Goal: Task Accomplishment & Management: Manage account settings

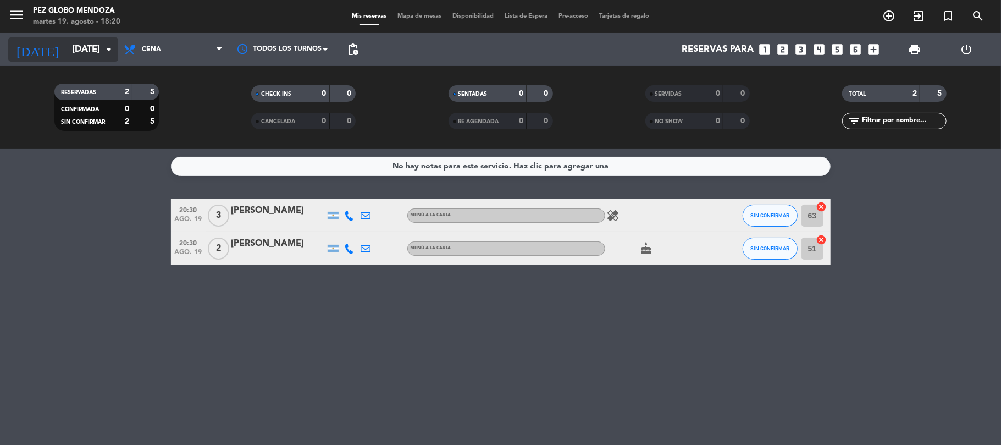
click at [91, 46] on input "[DATE]" at bounding box center [125, 49] width 119 height 21
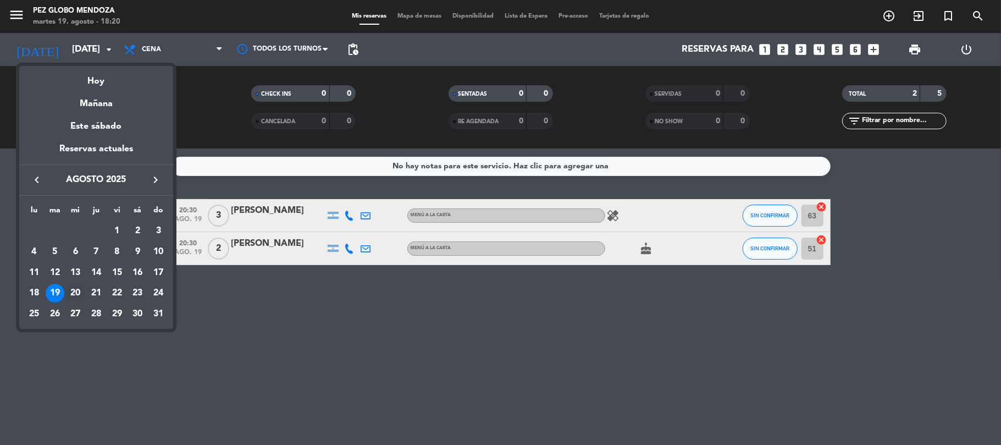
click at [69, 284] on td "20" at bounding box center [75, 292] width 21 height 21
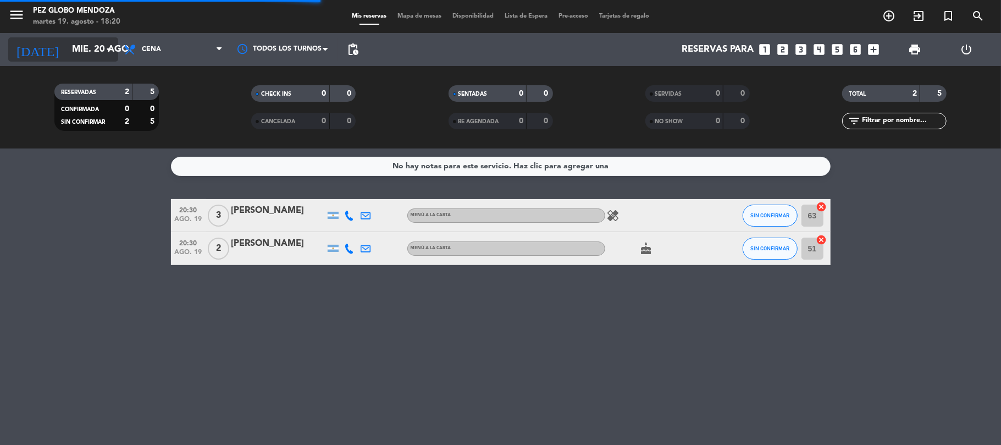
click at [66, 58] on input "mié. 20 ago." at bounding box center [125, 49] width 119 height 21
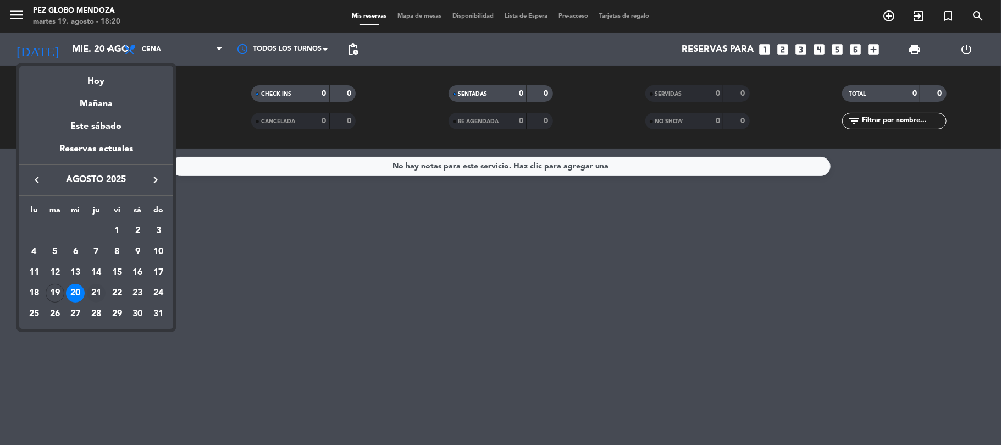
click at [91, 295] on div "21" at bounding box center [96, 293] width 19 height 19
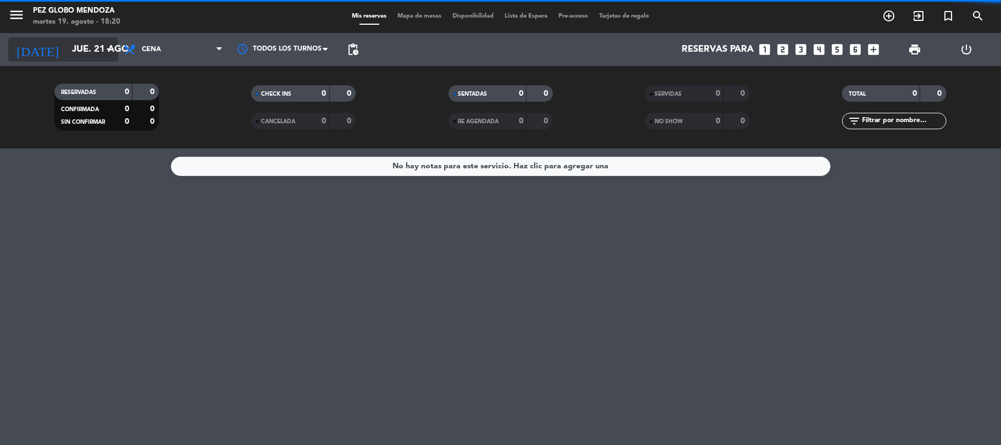
click at [66, 42] on input "jue. 21 ago." at bounding box center [125, 49] width 119 height 21
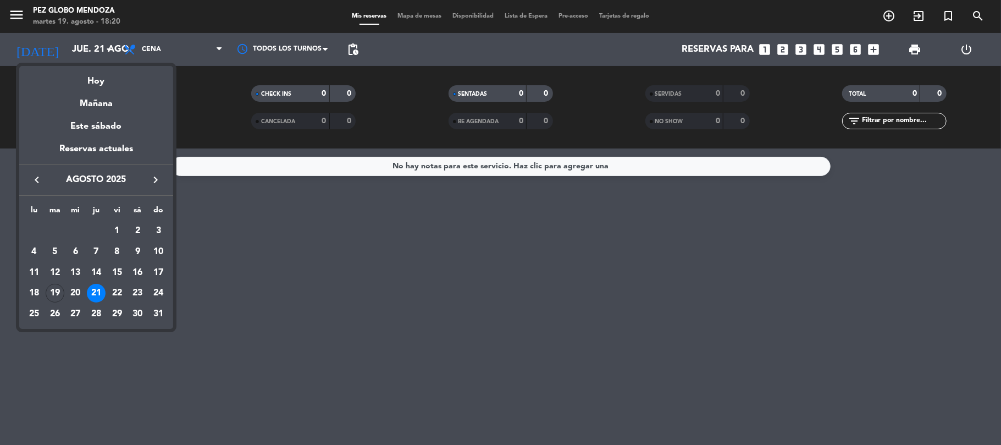
click at [119, 298] on div "22" at bounding box center [117, 293] width 19 height 19
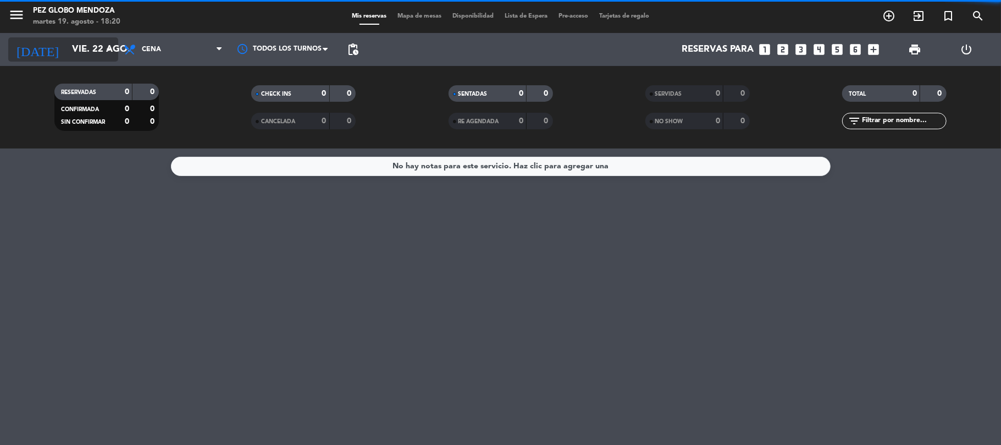
click at [66, 42] on input "vie. 22 ago." at bounding box center [125, 49] width 119 height 21
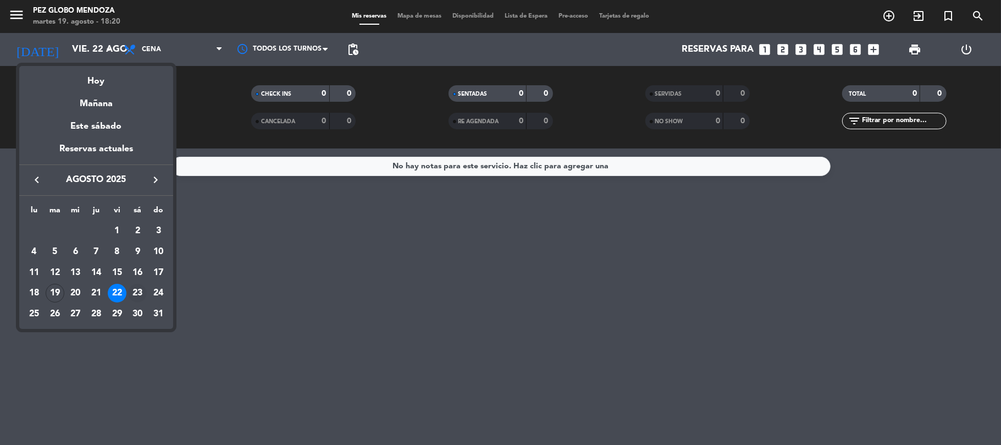
click at [135, 291] on div "23" at bounding box center [137, 293] width 19 height 19
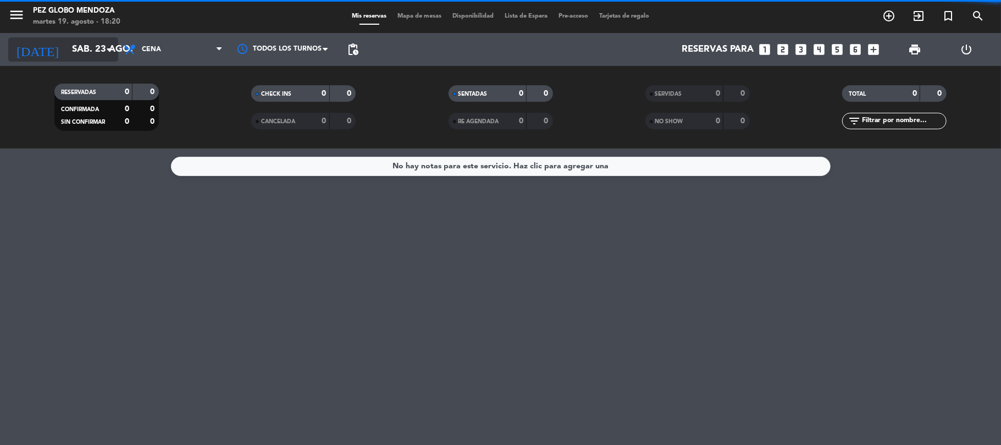
click at [66, 53] on input "sáb. 23 ago." at bounding box center [125, 49] width 119 height 21
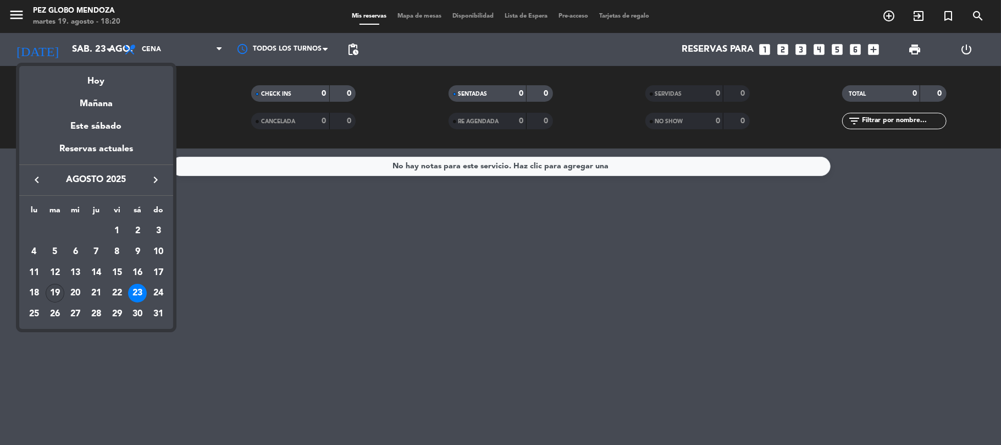
click at [60, 285] on td "19" at bounding box center [55, 292] width 21 height 21
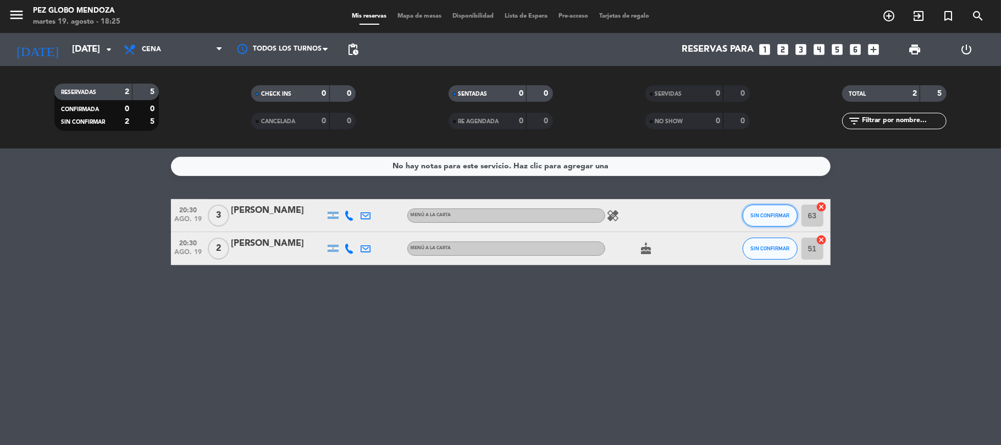
click at [750, 223] on button "SIN CONFIRMAR" at bounding box center [769, 215] width 55 height 22
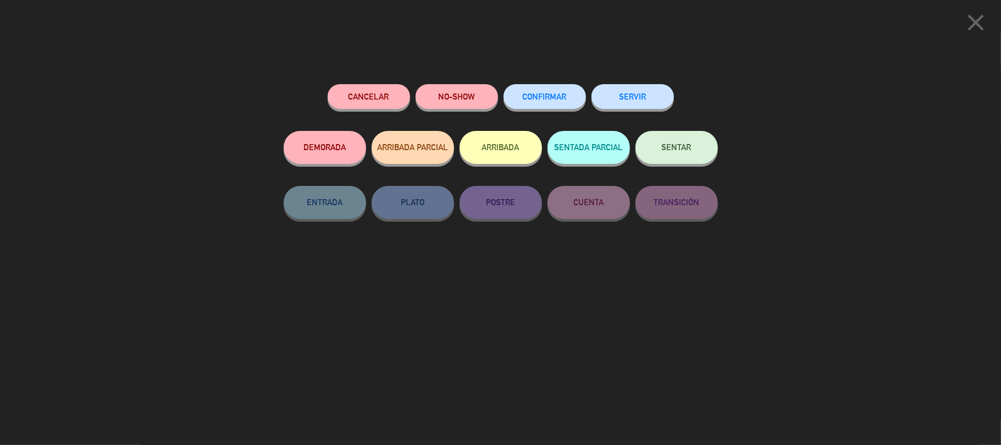
click at [535, 95] on span "CONFIRMAR" at bounding box center [545, 96] width 44 height 9
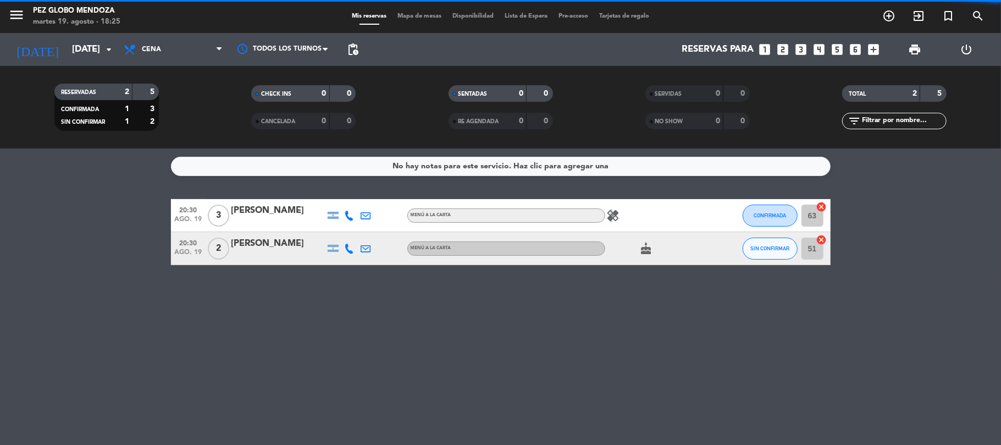
click at [609, 210] on icon "healing" at bounding box center [613, 215] width 13 height 13
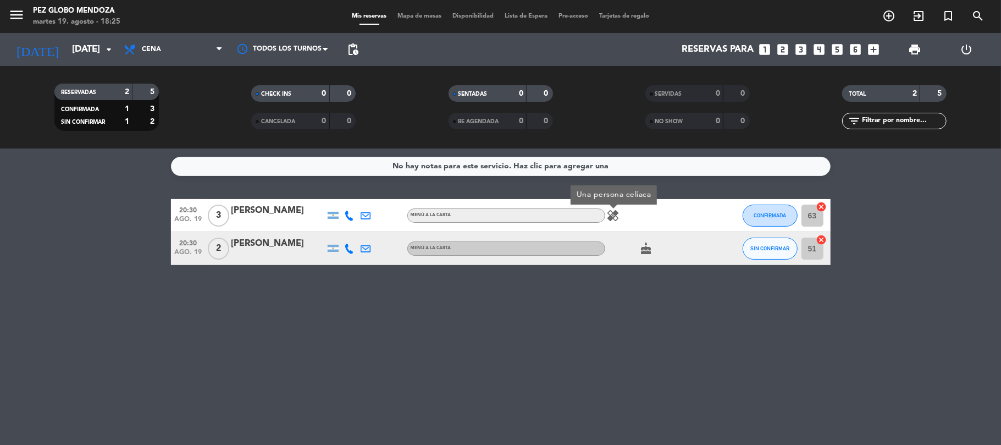
click at [640, 253] on icon "cake" at bounding box center [646, 248] width 13 height 13
click at [741, 248] on div "20:30 [DATE] 2 [PERSON_NAME] MENÚ A LA CARTA cake CUMPLEAÑOS SIN CONFIRMAR 51 c…" at bounding box center [500, 248] width 659 height 33
click at [747, 247] on button "SIN CONFIRMAR" at bounding box center [769, 248] width 55 height 22
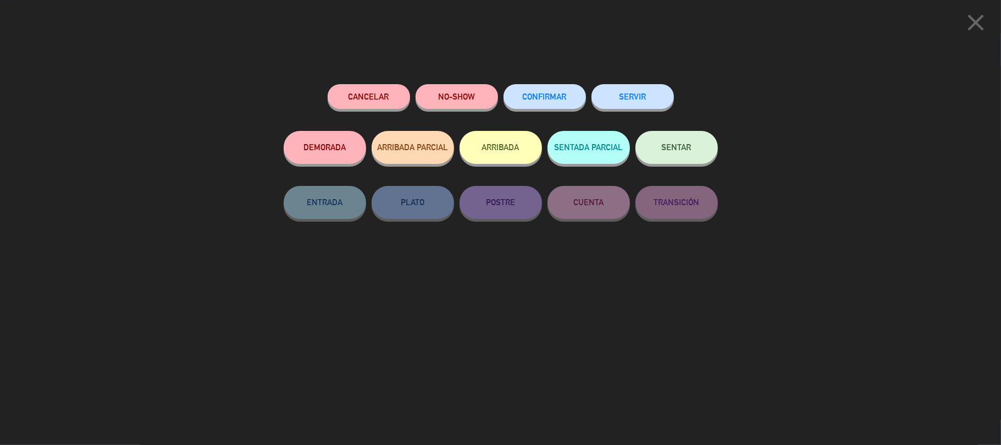
click at [535, 82] on div "Cancelar NO-SHOW CONFIRMAR SERVIR DEMORADA ARRIBADA PARCIAL ARRIBADA SENTADA PA…" at bounding box center [501, 260] width 450 height 368
click at [530, 99] on span "CONFIRMAR" at bounding box center [545, 96] width 44 height 9
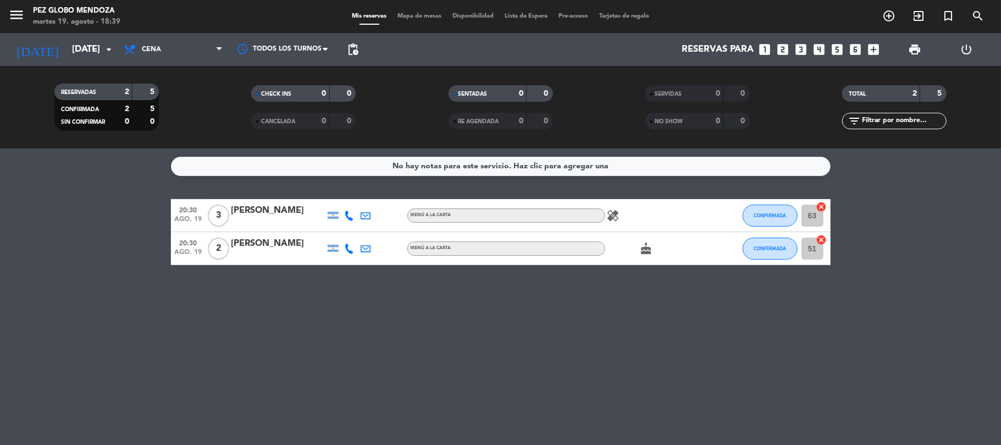
click at [616, 216] on icon "healing" at bounding box center [613, 215] width 13 height 13
click at [97, 45] on input "[DATE]" at bounding box center [125, 49] width 119 height 21
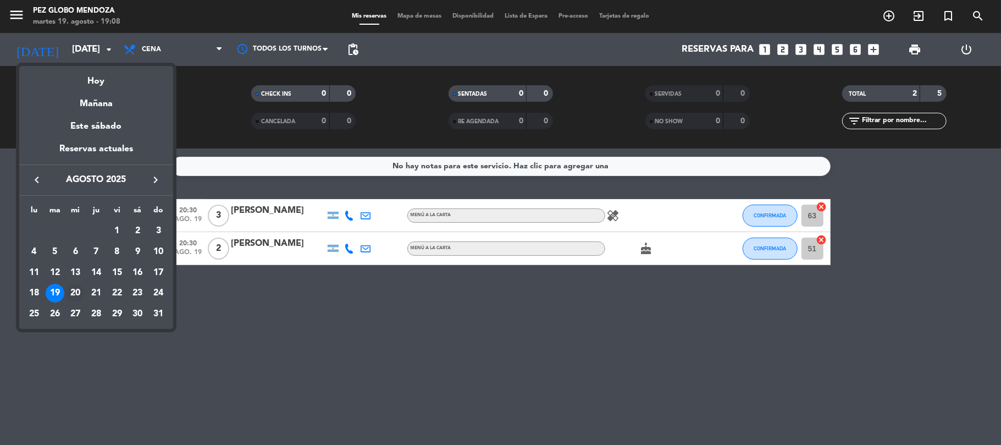
click at [69, 296] on div "20" at bounding box center [75, 293] width 19 height 19
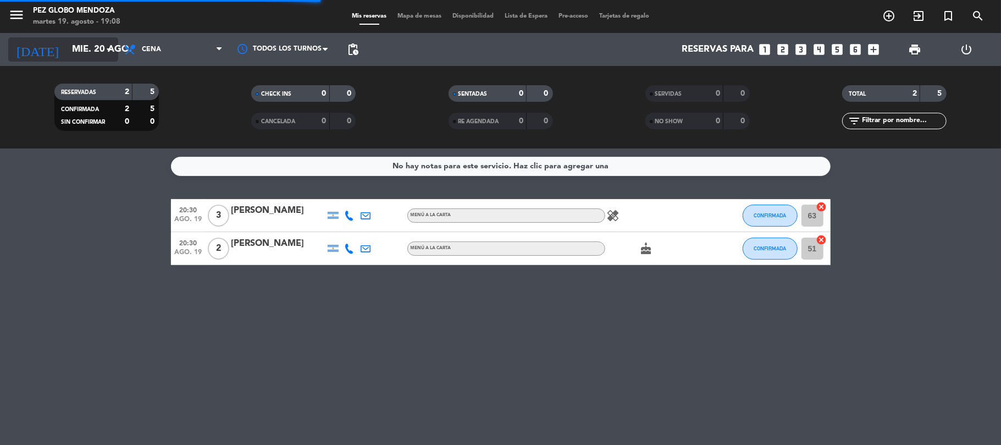
click at [108, 45] on icon "arrow_drop_down" at bounding box center [108, 49] width 13 height 13
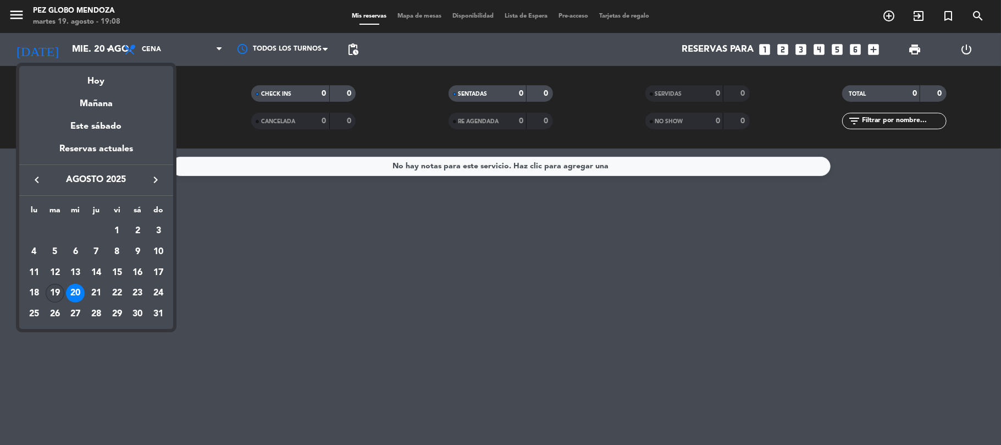
click at [55, 289] on div "19" at bounding box center [55, 293] width 19 height 19
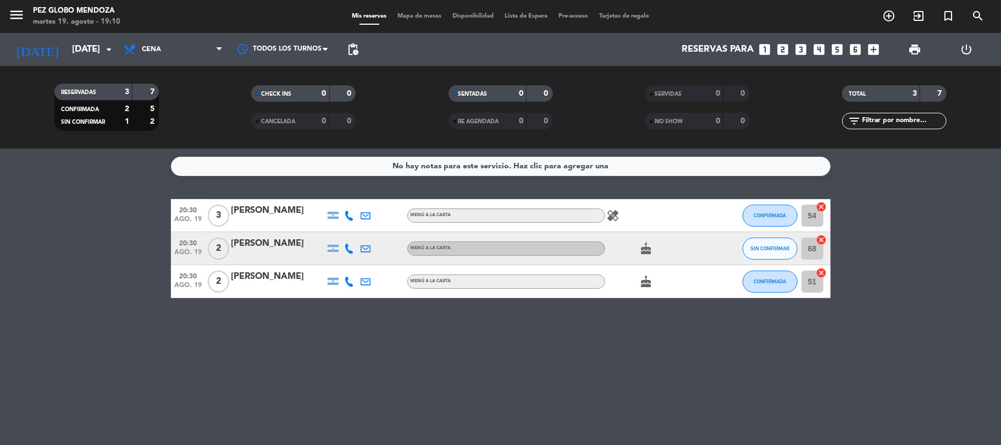
click at [750, 260] on div "SIN CONFIRMAR" at bounding box center [769, 248] width 55 height 32
click at [750, 240] on button "SIN CONFIRMAR" at bounding box center [769, 248] width 55 height 22
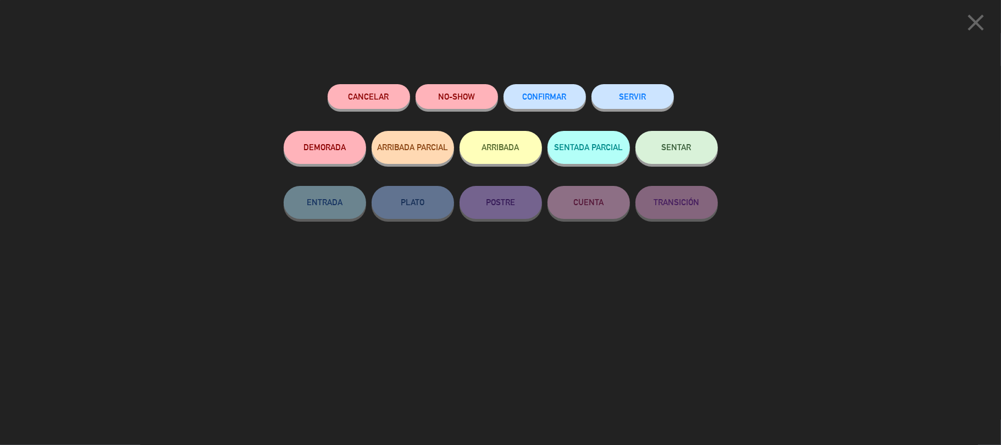
click at [534, 88] on button "CONFIRMAR" at bounding box center [544, 96] width 82 height 25
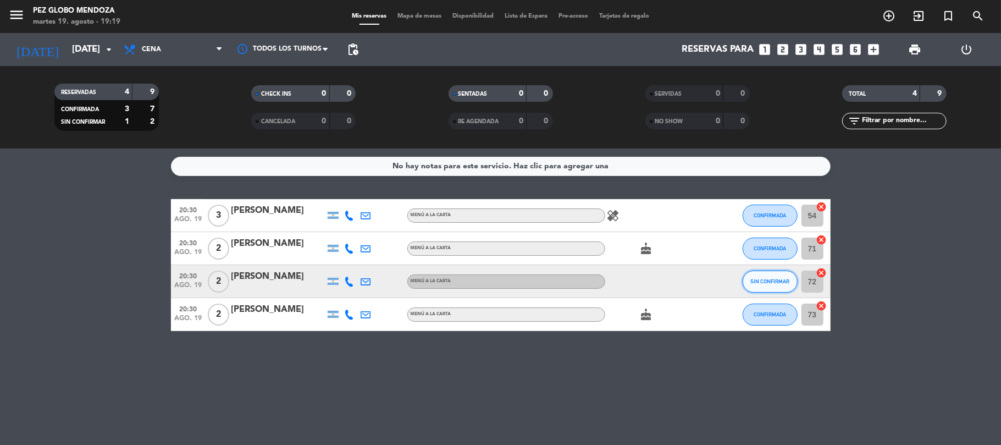
click at [750, 285] on button "SIN CONFIRMAR" at bounding box center [769, 281] width 55 height 22
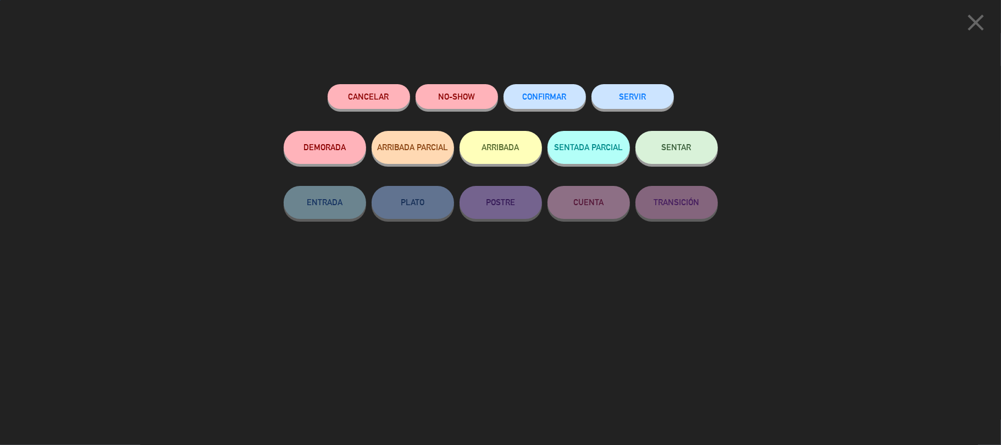
click at [546, 90] on button "CONFIRMAR" at bounding box center [544, 96] width 82 height 25
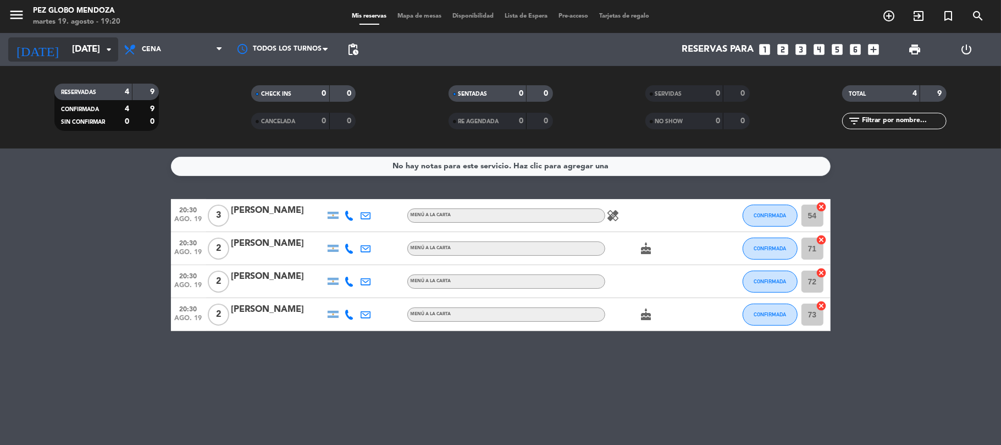
click at [69, 42] on input "[DATE]" at bounding box center [125, 49] width 119 height 21
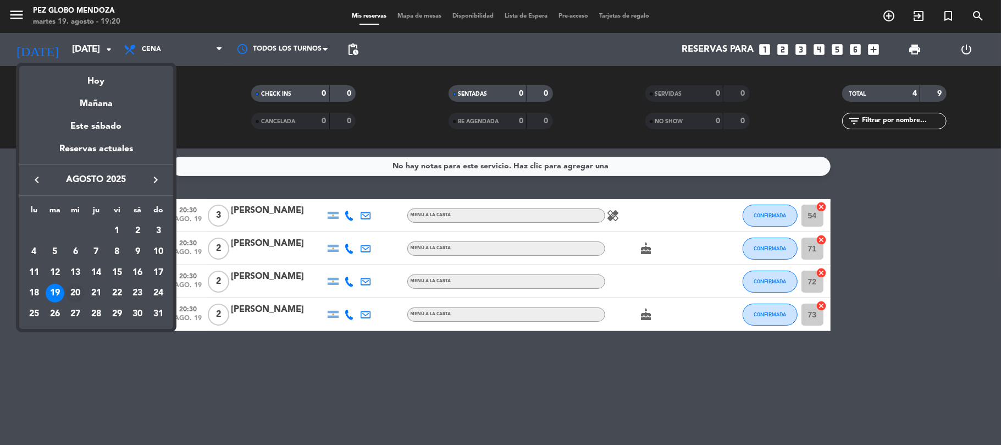
click at [69, 299] on div "20" at bounding box center [75, 293] width 19 height 19
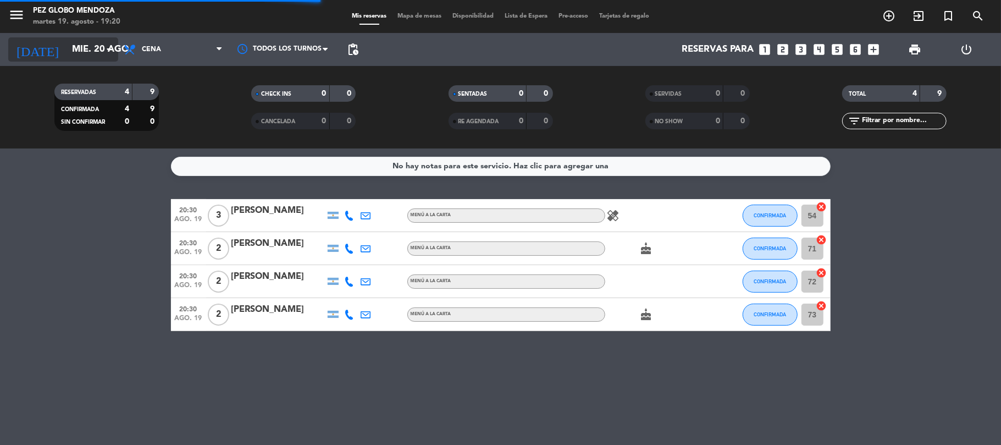
click at [66, 47] on input "mié. 20 ago." at bounding box center [125, 49] width 119 height 21
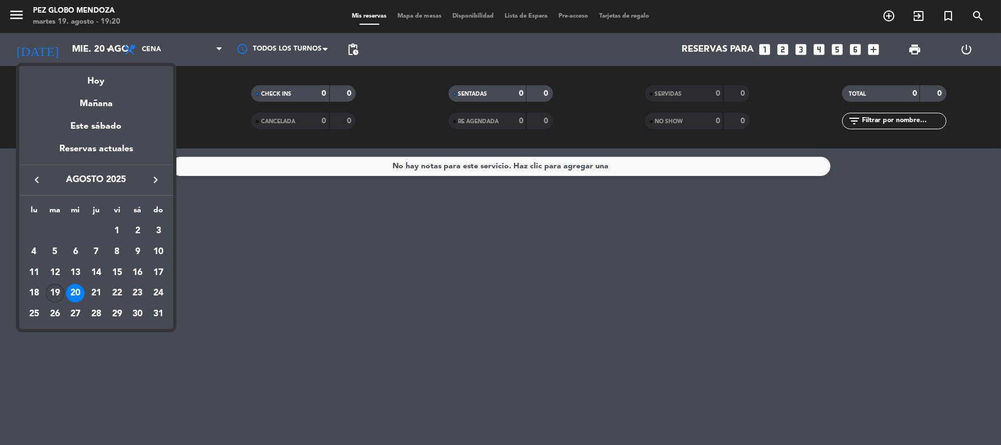
click at [60, 290] on div "19" at bounding box center [55, 293] width 19 height 19
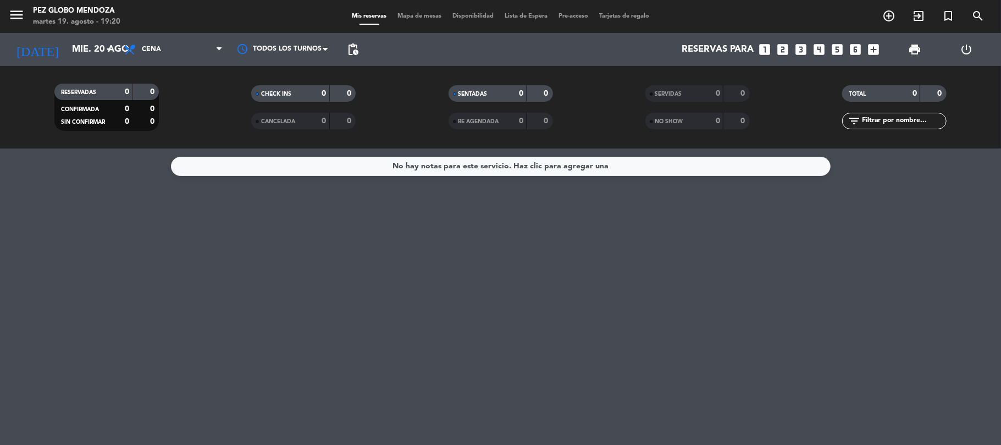
type input "[DATE]"
